Goal: Information Seeking & Learning: Learn about a topic

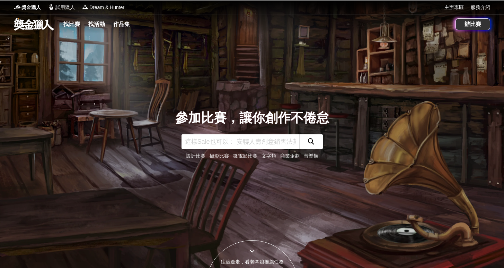
click at [64, 26] on link "找比賽" at bounding box center [72, 24] width 22 height 10
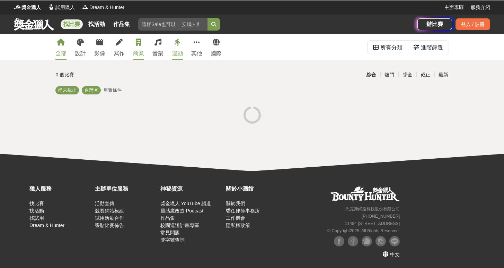
click at [143, 47] on link "商業" at bounding box center [138, 47] width 11 height 26
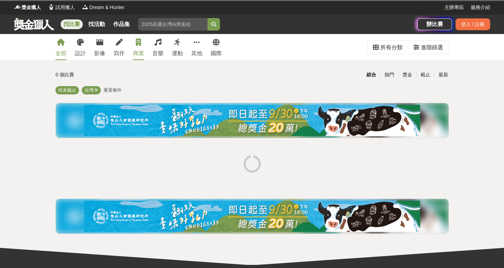
click at [137, 49] on link "商業" at bounding box center [138, 47] width 11 height 26
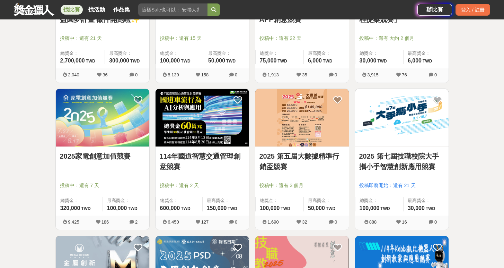
scroll to position [803, 0]
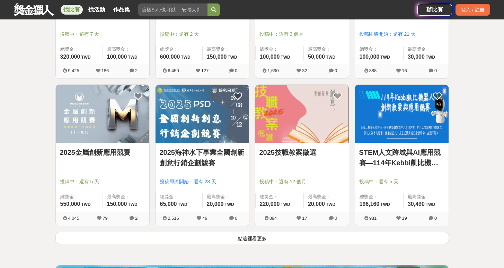
click at [274, 236] on button "點這裡看更多" at bounding box center [252, 238] width 394 height 12
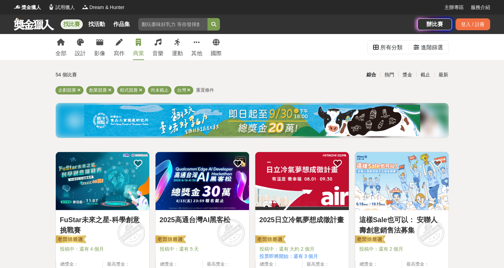
click at [444, 78] on div "最新" at bounding box center [444, 75] width 18 height 12
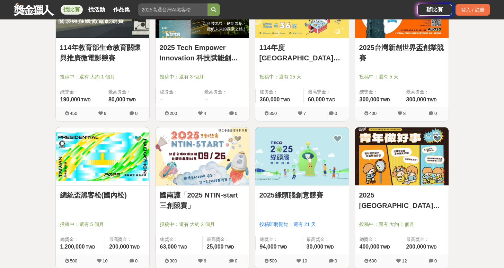
scroll to position [873, 0]
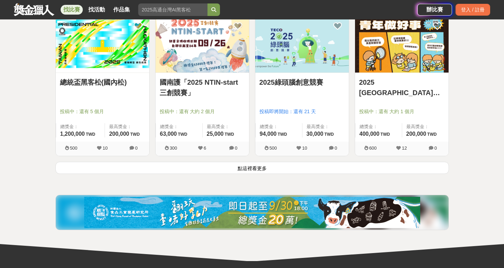
click at [325, 167] on button "點這裡看更多" at bounding box center [252, 168] width 394 height 12
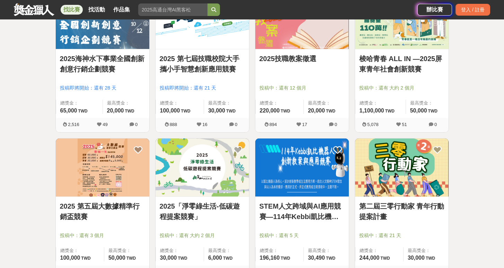
scroll to position [1784, 0]
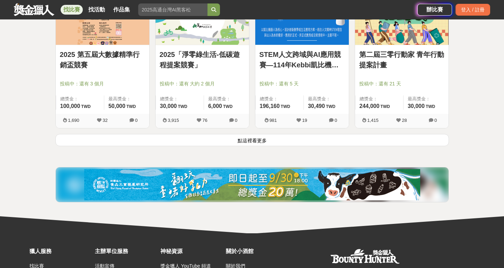
click at [277, 139] on button "點這裡看更多" at bounding box center [252, 140] width 394 height 12
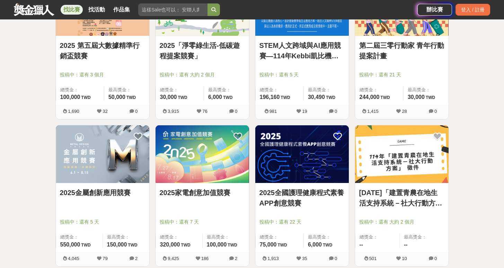
scroll to position [1943, 0]
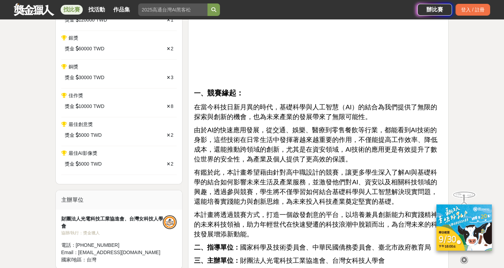
scroll to position [437, 0]
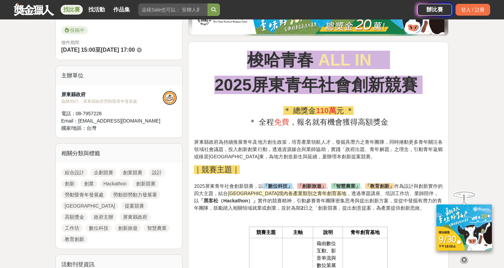
scroll to position [188, 0]
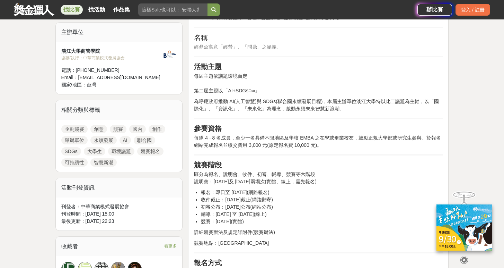
scroll to position [200, 0]
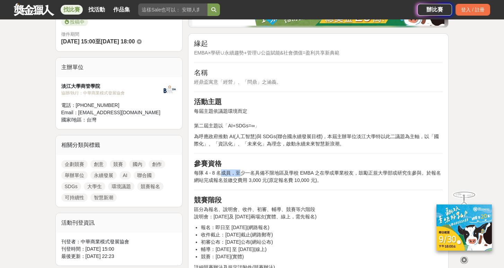
drag, startPoint x: 223, startPoint y: 176, endPoint x: 242, endPoint y: 175, distance: 18.7
click at [242, 175] on p "每隊 4 - 8 名成員，至少一名具備不限地區及學校 EMBA 之在學或畢業校友，鼓勵正規大學部或研究生參與。於報名網站完成報名並繳交費用 3,000 元(原…" at bounding box center [318, 176] width 249 height 15
click at [248, 178] on span "每隊 4 - 8 名成員，至少一名具備不限地區及學校 EMBA 之在學或畢業校友，鼓勵正規大學部或研究生參與。於報名網站完成報名並繳交費用 3,000 元(原…" at bounding box center [317, 176] width 247 height 13
drag, startPoint x: 243, startPoint y: 171, endPoint x: 322, endPoint y: 175, distance: 79.5
click at [322, 175] on span "每隊 4 - 8 名成員，至少一名具備不限地區及學校 EMBA 之在學或畢業校友，鼓勵正規大學部或研究生參與。於報名網站完成報名並繳交費用 3,000 元(原…" at bounding box center [317, 176] width 247 height 13
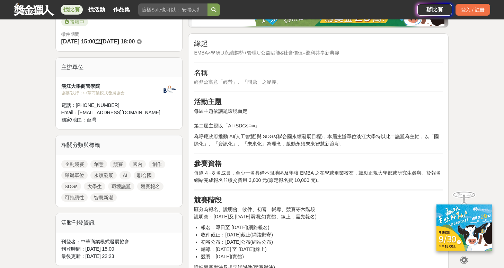
click at [331, 177] on p "每隊 4 - 8 名成員，至少一名具備不限地區及學校 EMBA 之在學或畢業校友，鼓勵正規大學部或研究生參與。於報名網站完成報名並繳交費用 3,000 元(原…" at bounding box center [318, 176] width 249 height 15
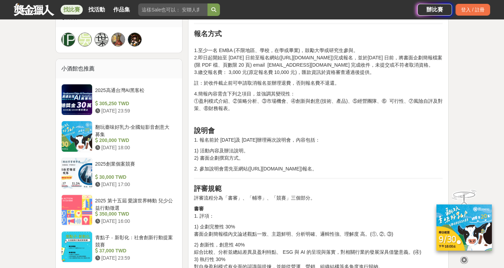
scroll to position [580, 0]
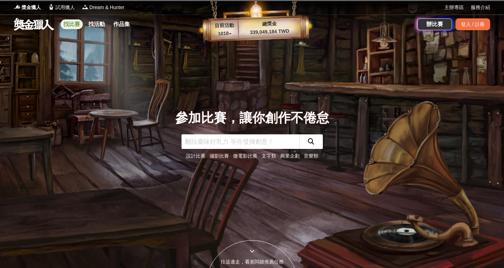
click at [75, 27] on link "找比賽" at bounding box center [72, 24] width 22 height 10
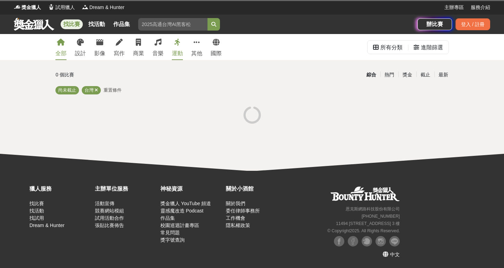
click at [132, 51] on div "全部 設計 影像 寫作 商業 音樂 運動 其他 國際" at bounding box center [138, 47] width 175 height 26
click at [135, 50] on div "商業" at bounding box center [138, 53] width 11 height 8
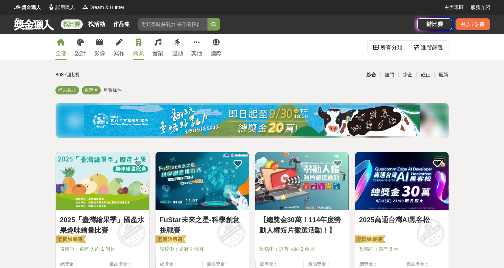
click at [135, 42] on link "商業" at bounding box center [138, 47] width 11 height 26
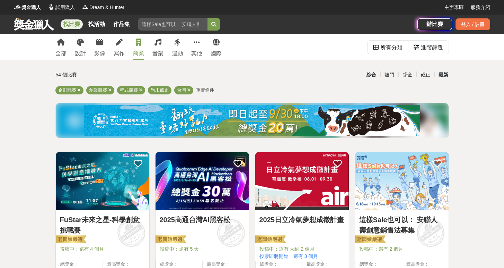
click at [445, 72] on div "最新" at bounding box center [444, 75] width 18 height 12
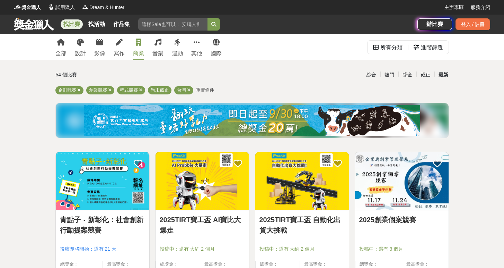
click at [364, 191] on img at bounding box center [402, 181] width 94 height 58
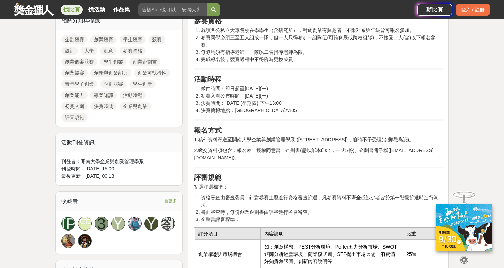
scroll to position [569, 0]
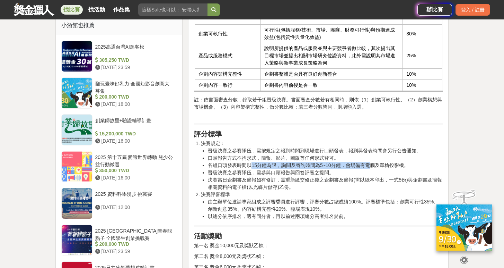
drag, startPoint x: 276, startPoint y: 165, endPoint x: 370, endPoint y: 163, distance: 93.6
click at [370, 163] on li "各組口頭發表時間以15分鐘為限，詢問及答詢時間為5~10分鐘，會場備有電腦及單槍投影機。" at bounding box center [325, 165] width 235 height 7
click at [217, 178] on li "決賽當日企劃書及簡報如有修訂，需重新繳交修正後之企劃書及簡報(需以紙本印出，一式5份)與企劃書及簡報相關資料的電子檔(以光碟片儲存)乙份。" at bounding box center [325, 183] width 235 height 15
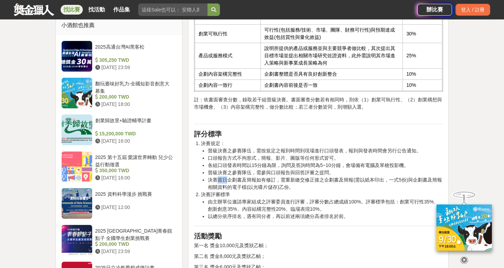
click at [217, 178] on li "決賽當日企劃書及簡報如有修訂，需重新繳交修正後之企劃書及簡報(需以紙本印出，一式5份)與企劃書及簡報相關資料的電子檔(以光碟片儲存)乙份。" at bounding box center [325, 183] width 235 height 15
click at [234, 178] on li "決賽當日企劃書及簡報如有修訂，需重新繳交修正後之企劃書及簡報(需以紙本印出，一式5份)與企劃書及簡報相關資料的電子檔(以光碟片儲存)乙份。" at bounding box center [325, 183] width 235 height 15
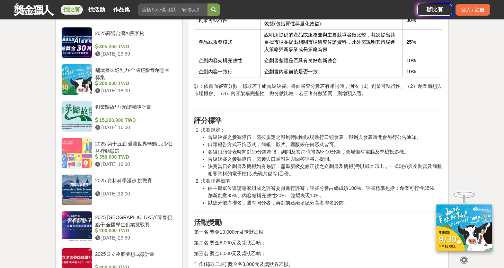
scroll to position [587, 0]
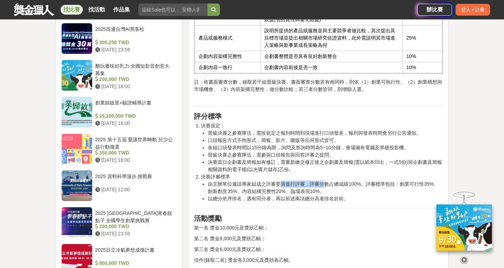
drag, startPoint x: 281, startPoint y: 183, endPoint x: 325, endPoint y: 183, distance: 43.7
click at [325, 183] on li "由主辦單位邀請專家組成之評審委員進行評審，評審分數占總成績100%。評審標準包括：創業可行性35%、創新創意35%、內容結構完整性20%、臨場表現10%。" at bounding box center [325, 187] width 235 height 15
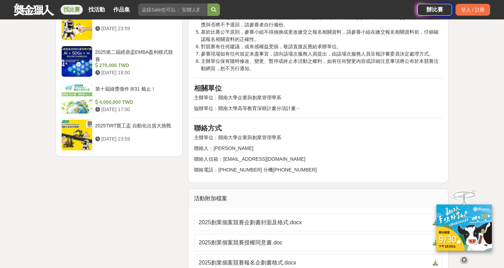
scroll to position [930, 0]
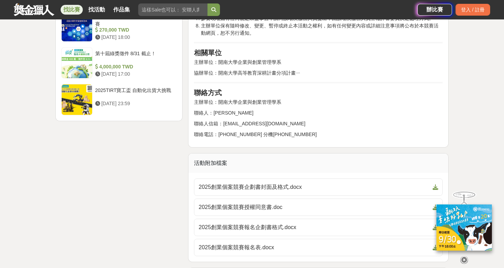
click at [462, 256] on icon at bounding box center [465, 260] width 8 height 8
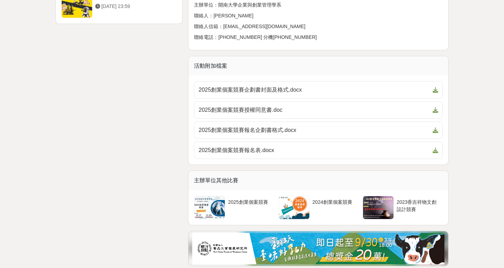
scroll to position [1202, 0]
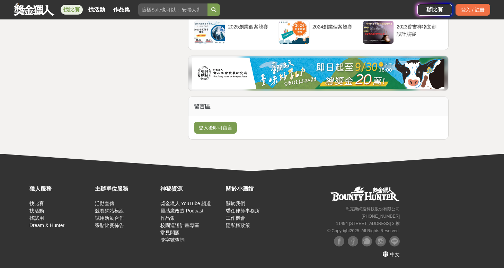
click at [45, 216] on li "找試用" at bounding box center [60, 217] width 62 height 7
click at [42, 216] on link "找試用" at bounding box center [36, 218] width 15 height 6
click at [241, 219] on link "工作機會" at bounding box center [235, 218] width 19 height 6
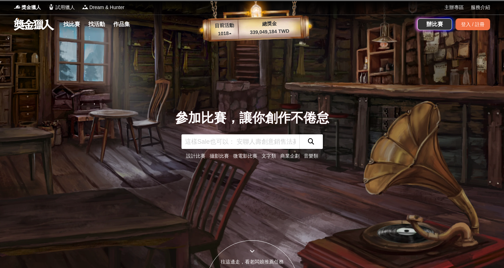
click at [296, 157] on link "商業企劃" at bounding box center [289, 156] width 19 height 6
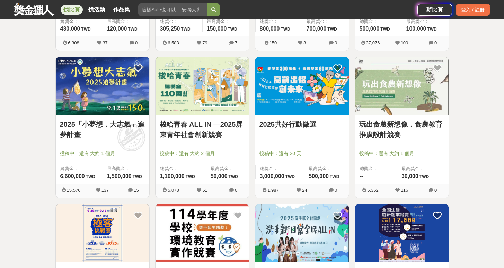
scroll to position [238, 0]
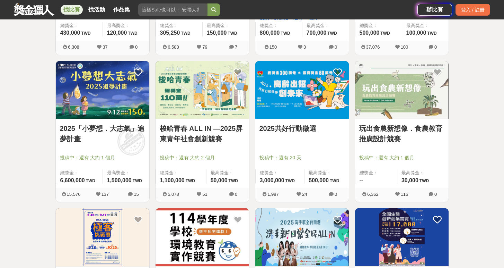
click at [92, 104] on img at bounding box center [103, 90] width 94 height 58
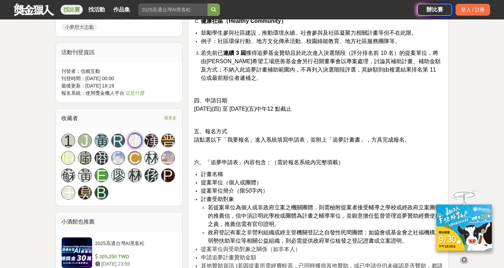
scroll to position [700, 0]
